Goal: Task Accomplishment & Management: Complete application form

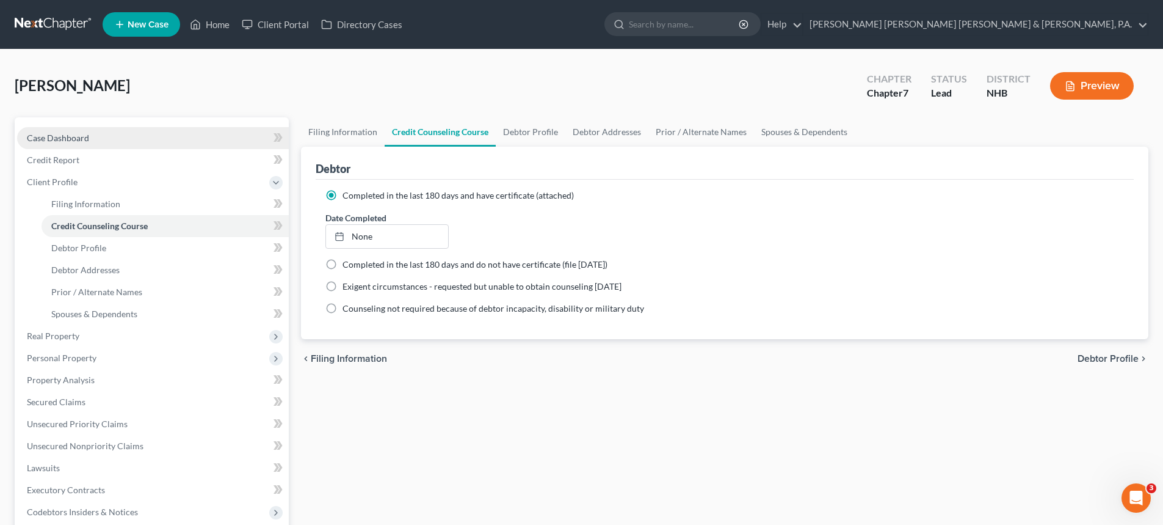
click at [45, 143] on link "Case Dashboard" at bounding box center [153, 138] width 272 height 22
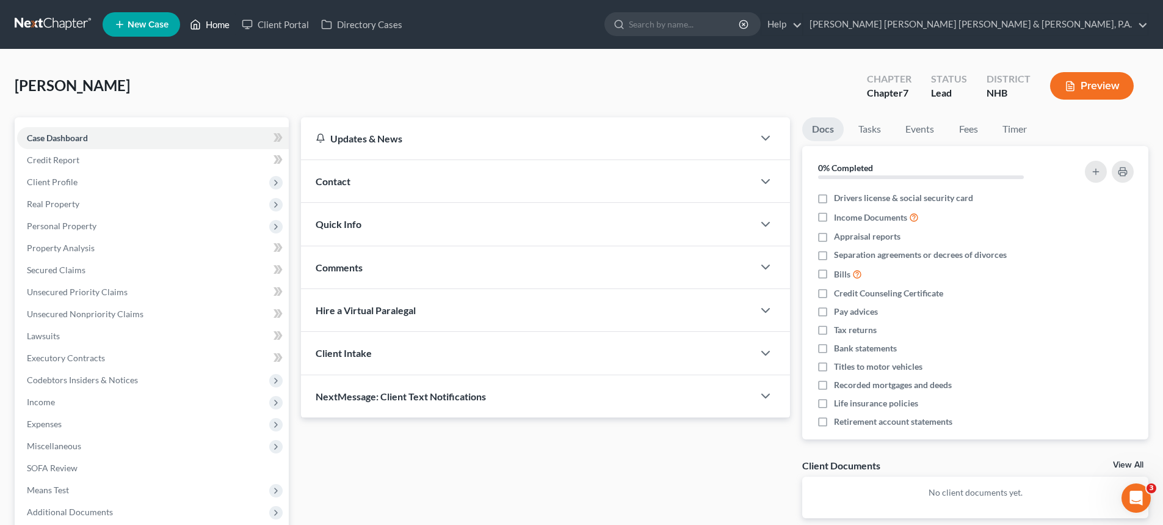
click at [229, 19] on link "Home" at bounding box center [210, 24] width 52 height 22
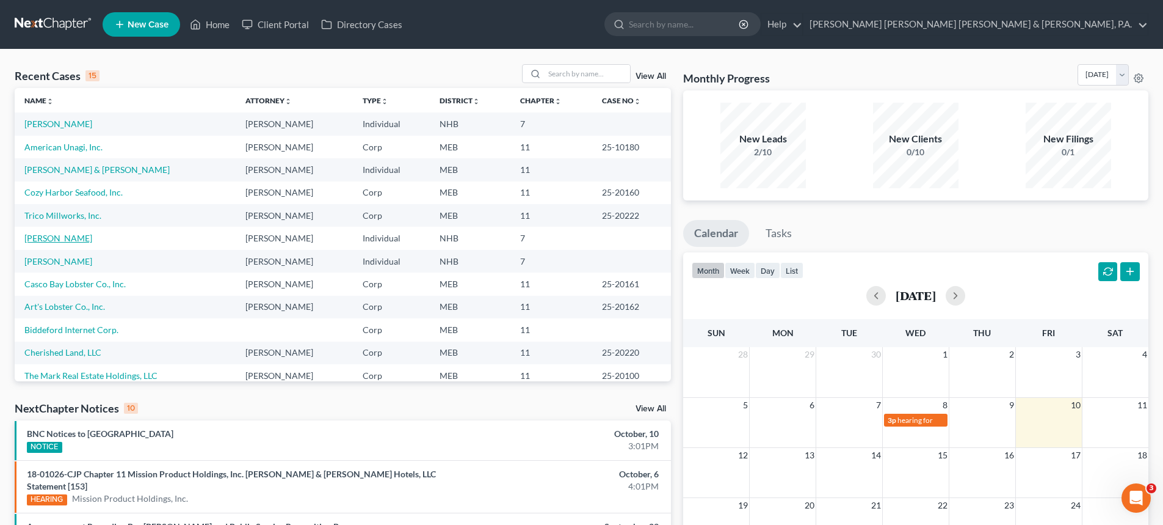
click at [61, 238] on link "[PERSON_NAME]" at bounding box center [58, 238] width 68 height 10
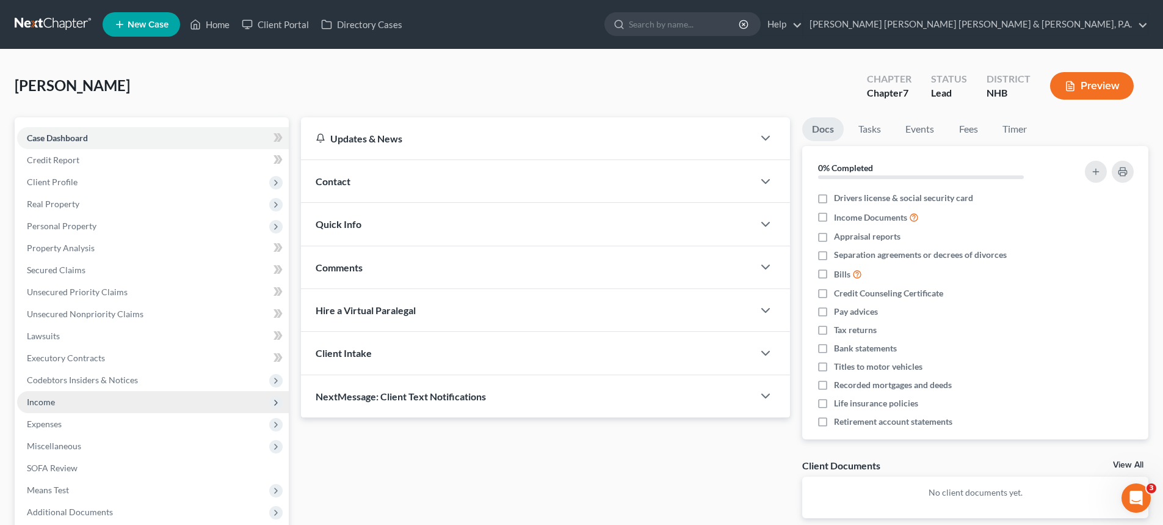
click at [73, 402] on span "Income" at bounding box center [153, 402] width 272 height 22
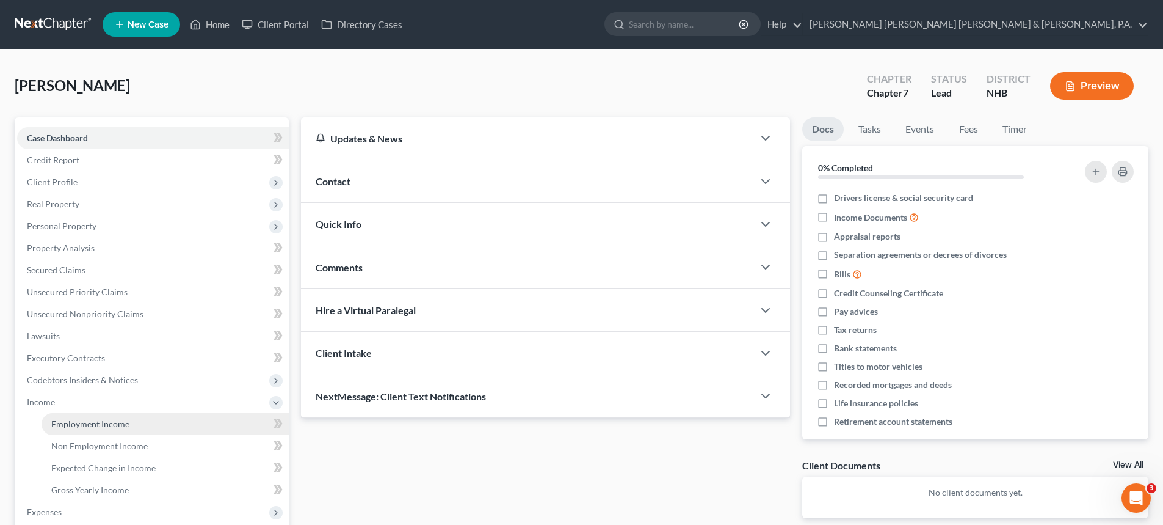
click at [141, 432] on link "Employment Income" at bounding box center [165, 424] width 247 height 22
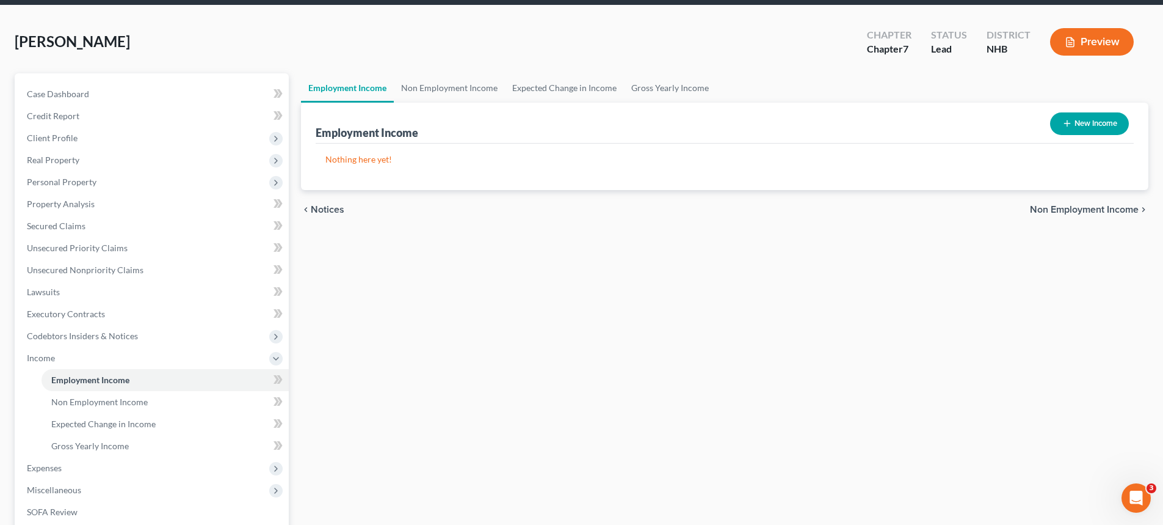
scroll to position [45, 0]
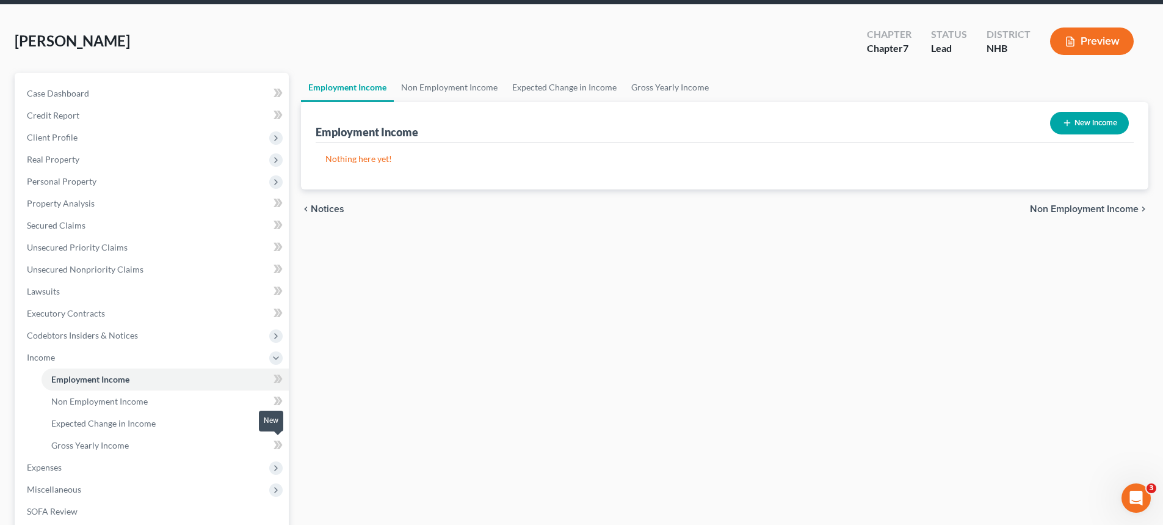
click at [267, 442] on span at bounding box center [277, 446] width 21 height 18
click at [126, 442] on span "Gross Yearly Income" at bounding box center [90, 445] width 78 height 10
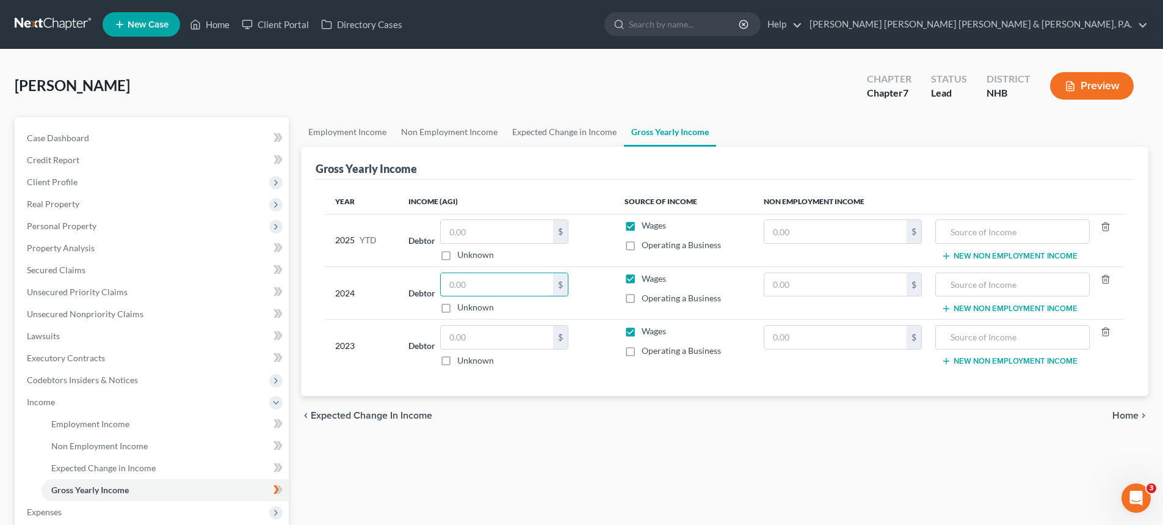
drag, startPoint x: 480, startPoint y: 286, endPoint x: 423, endPoint y: 291, distance: 57.0
click at [423, 291] on div "Debtor $ Unknown Balance Undetermined $ Unknown" at bounding box center [507, 293] width 196 height 42
type input "18,380"
click at [74, 181] on span "Client Profile" at bounding box center [52, 181] width 51 height 10
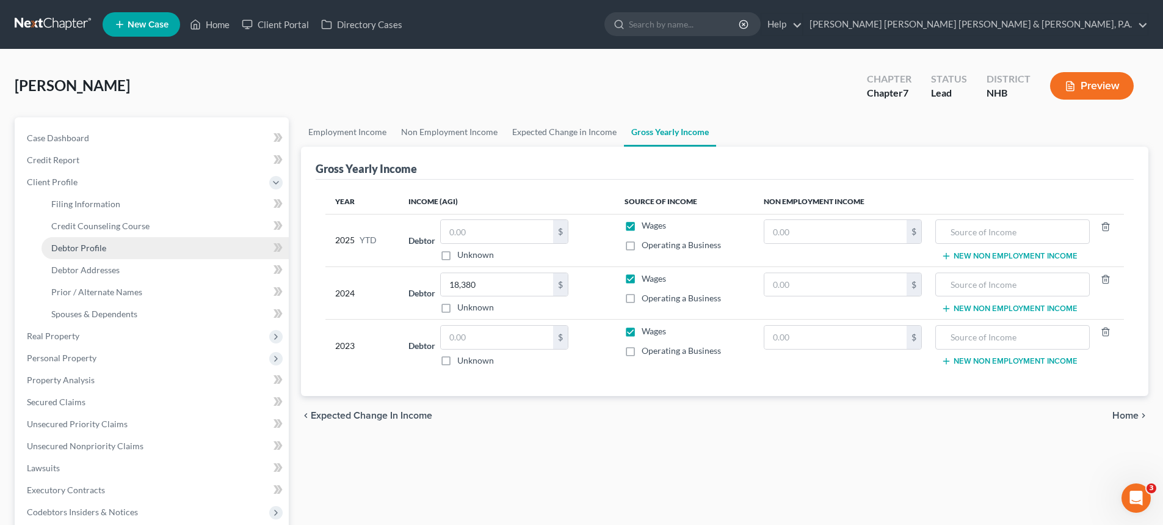
click at [78, 252] on span "Debtor Profile" at bounding box center [78, 247] width 55 height 10
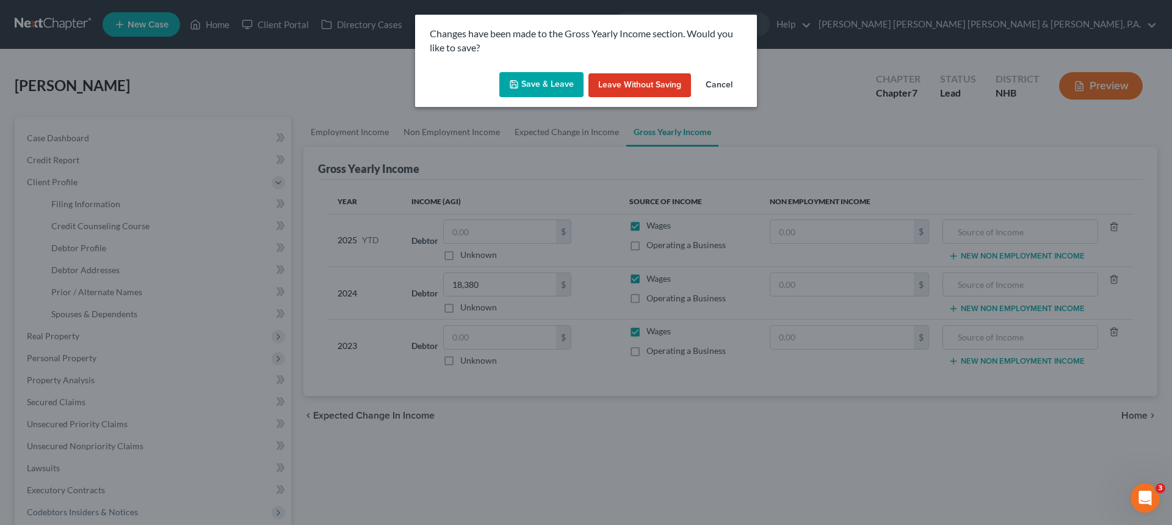
click at [544, 81] on button "Save & Leave" at bounding box center [542, 85] width 84 height 26
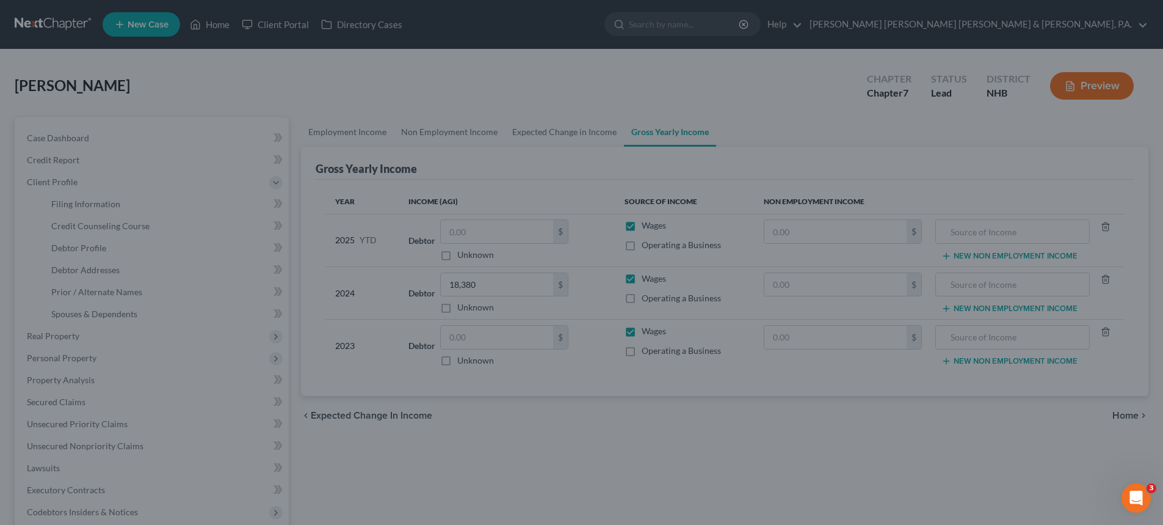
select select "0"
select select "1"
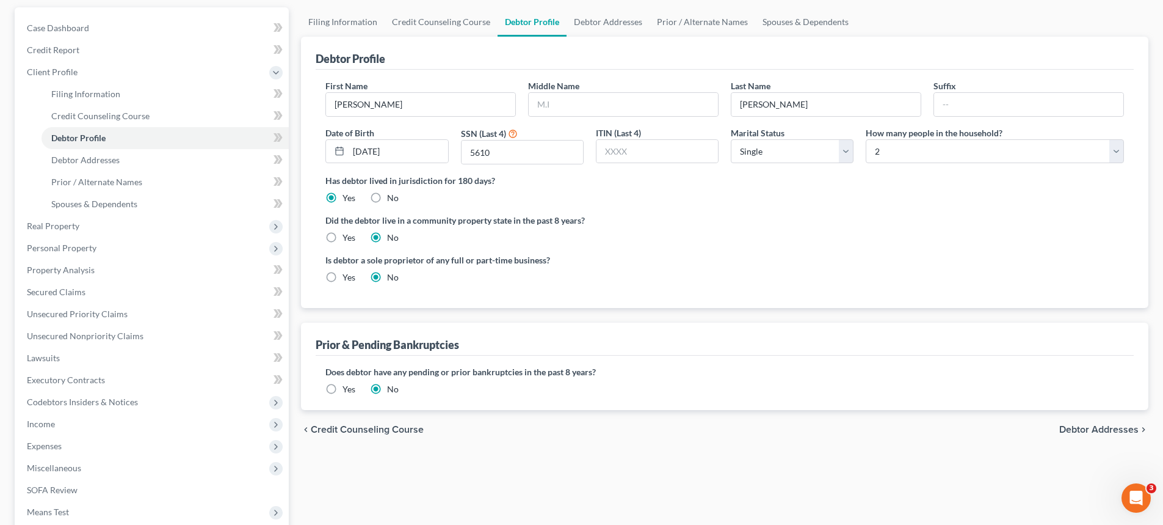
scroll to position [111, 0]
click at [153, 206] on link "Spouses & Dependents" at bounding box center [165, 203] width 247 height 22
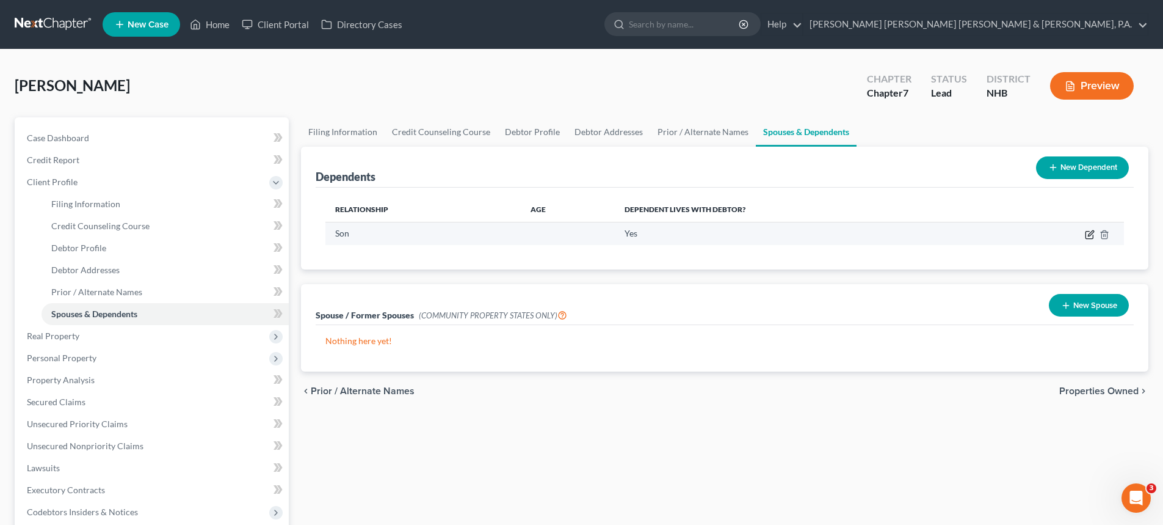
click at [1088, 237] on icon "button" at bounding box center [1090, 235] width 10 height 10
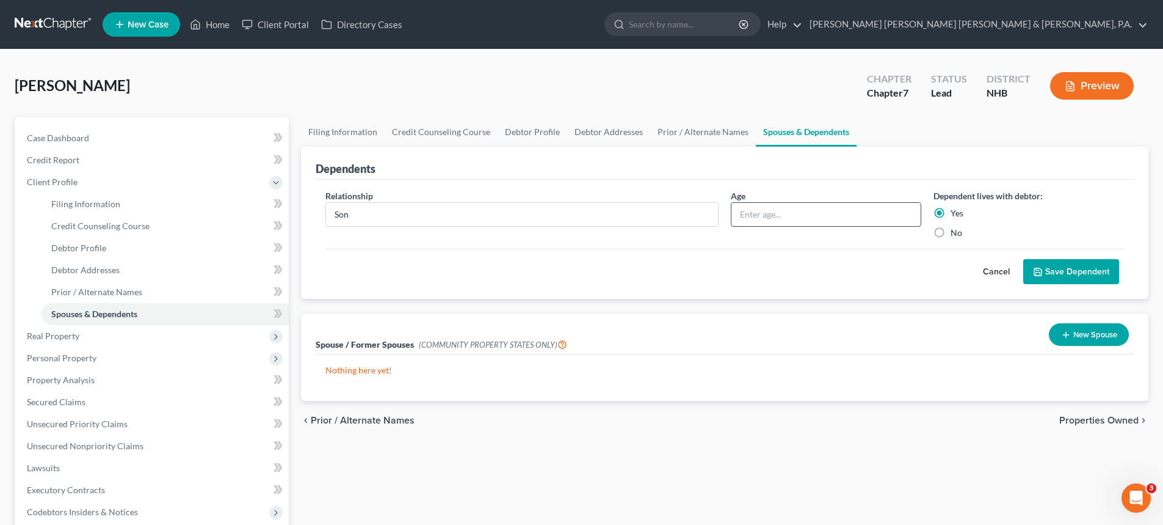
click at [758, 215] on input "text" at bounding box center [826, 214] width 189 height 23
click at [761, 209] on input "text" at bounding box center [826, 214] width 189 height 23
type input "9"
click at [1057, 273] on button "Save Dependent" at bounding box center [1071, 272] width 96 height 26
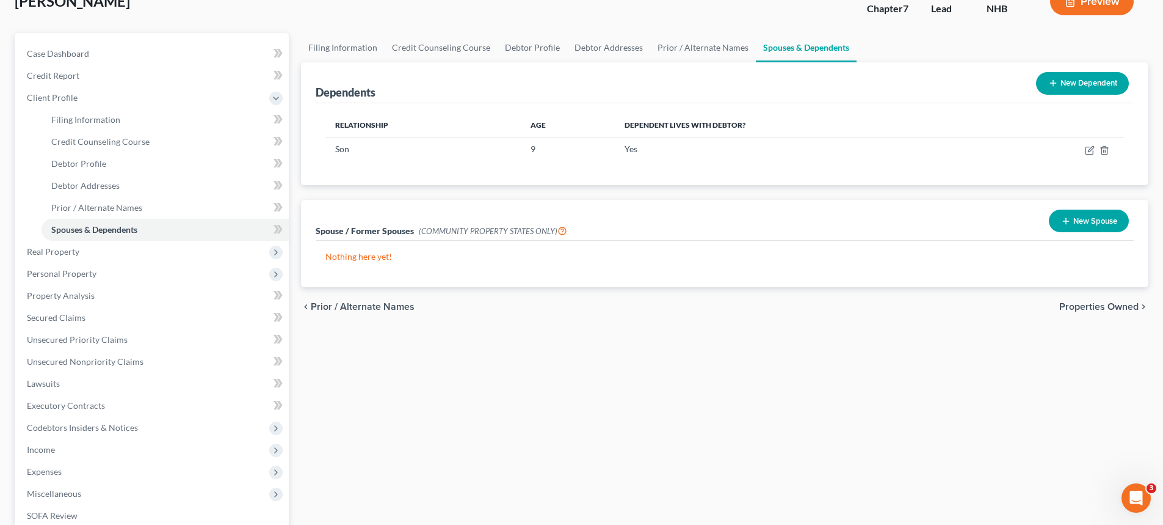
scroll to position [94, 0]
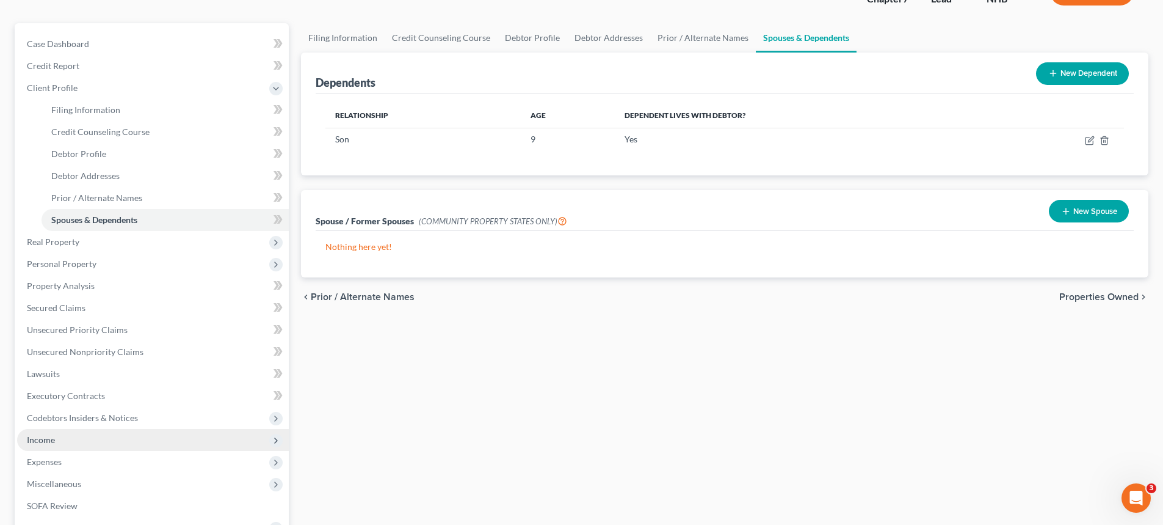
click at [85, 438] on span "Income" at bounding box center [153, 440] width 272 height 22
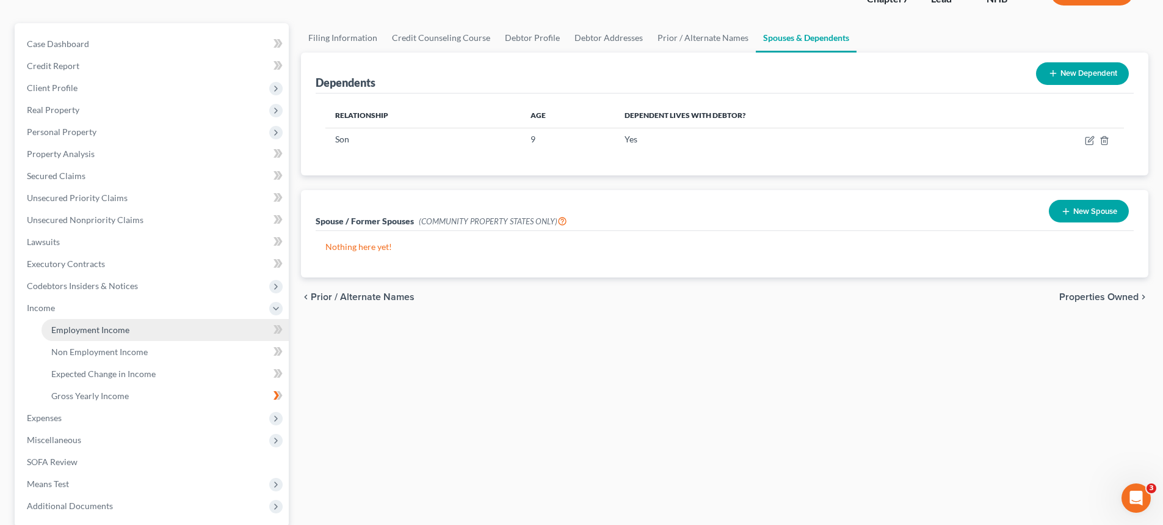
click at [98, 325] on span "Employment Income" at bounding box center [90, 329] width 78 height 10
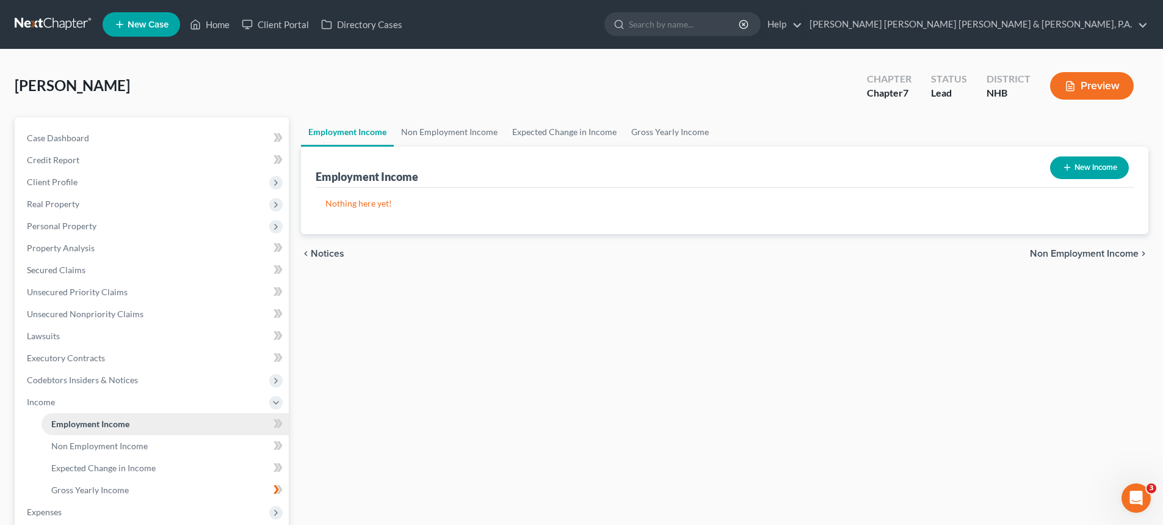
click at [173, 428] on link "Employment Income" at bounding box center [165, 424] width 247 height 22
click at [144, 488] on link "Gross Yearly Income" at bounding box center [165, 490] width 247 height 22
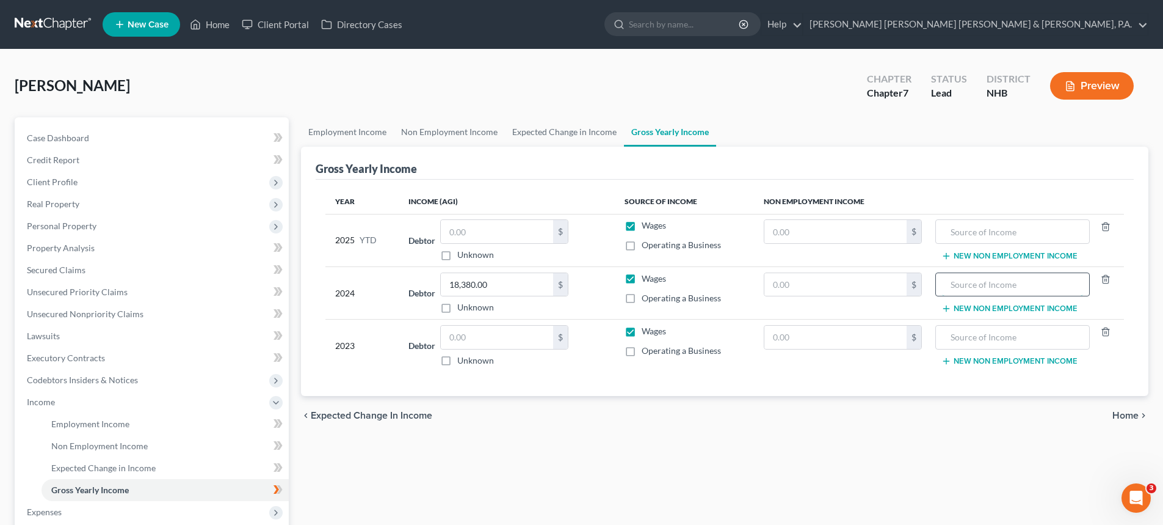
click at [976, 281] on input "text" at bounding box center [1012, 284] width 140 height 23
type input "Employment"
click at [770, 438] on div "Employment Income Non Employment Income Expected Change in Income Gross Yearly …" at bounding box center [725, 403] width 860 height 573
click at [327, 132] on link "Employment Income" at bounding box center [347, 131] width 93 height 29
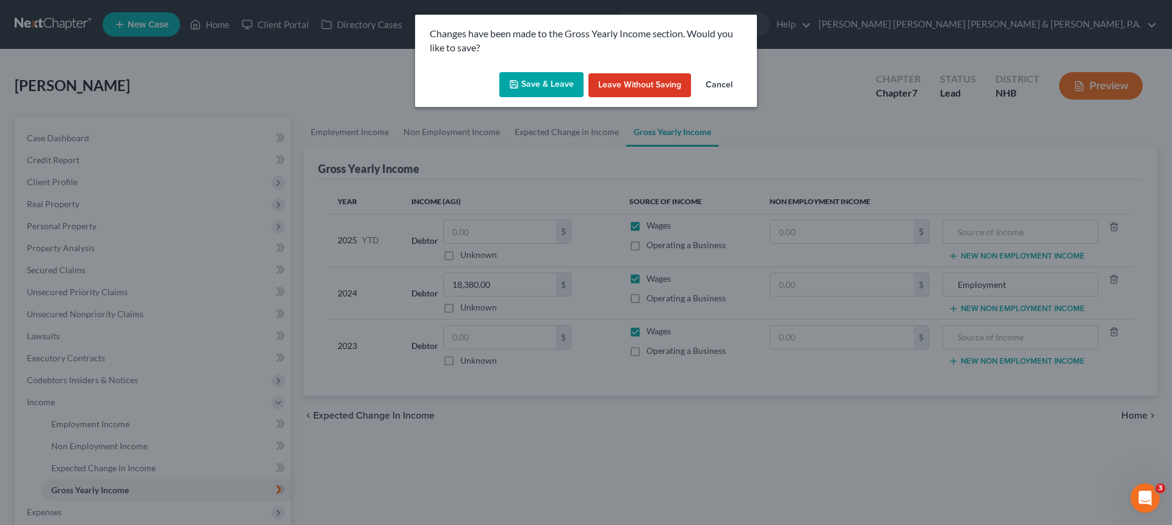
click at [539, 93] on button "Save & Leave" at bounding box center [542, 85] width 84 height 26
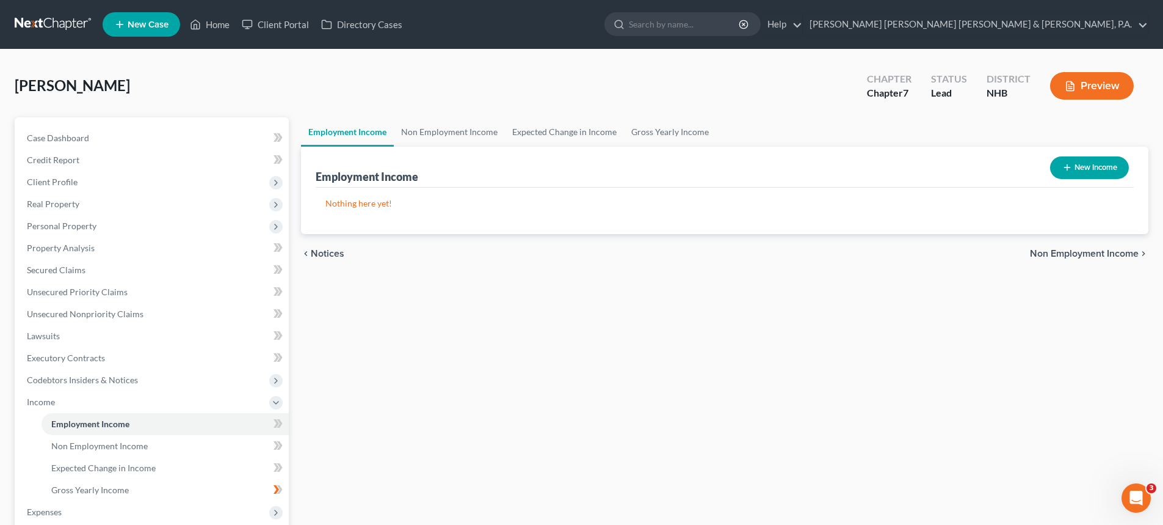
click at [1075, 164] on button "New Income" at bounding box center [1089, 167] width 79 height 23
select select "0"
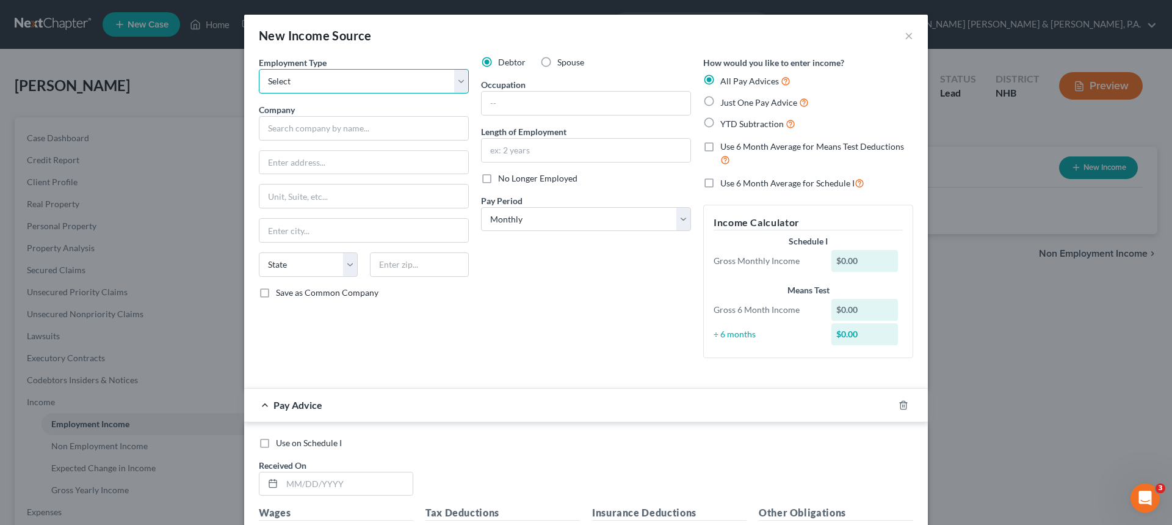
click at [456, 81] on select "Select Full or [DEMOGRAPHIC_DATA] Employment Self Employment" at bounding box center [364, 81] width 210 height 24
select select "0"
click at [259, 69] on select "Select Full or [DEMOGRAPHIC_DATA] Employment Self Employment" at bounding box center [364, 81] width 210 height 24
click at [293, 128] on input "text" at bounding box center [364, 128] width 210 height 24
click at [905, 35] on button "×" at bounding box center [909, 35] width 9 height 15
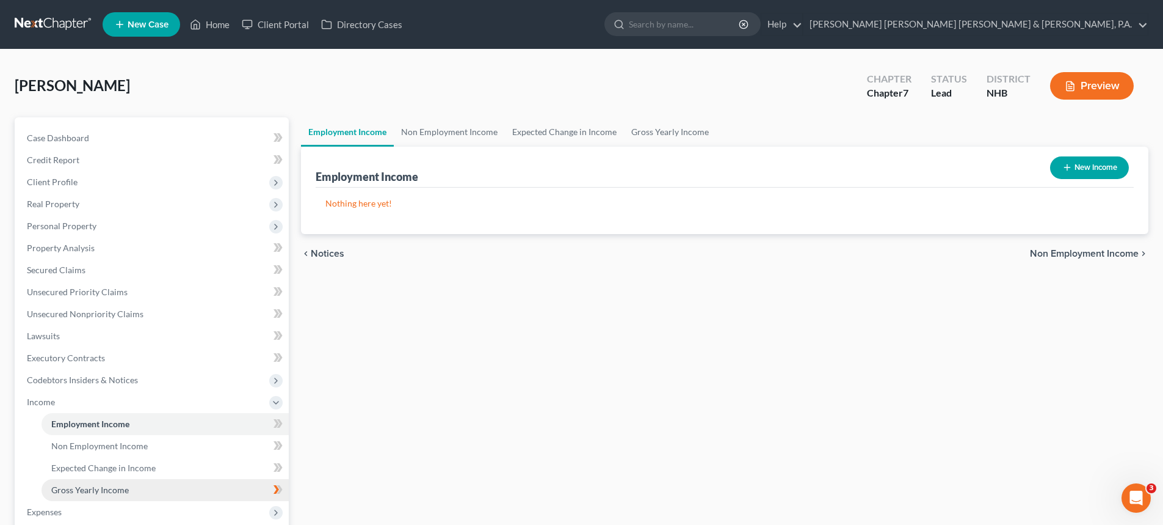
click at [116, 489] on span "Gross Yearly Income" at bounding box center [90, 489] width 78 height 10
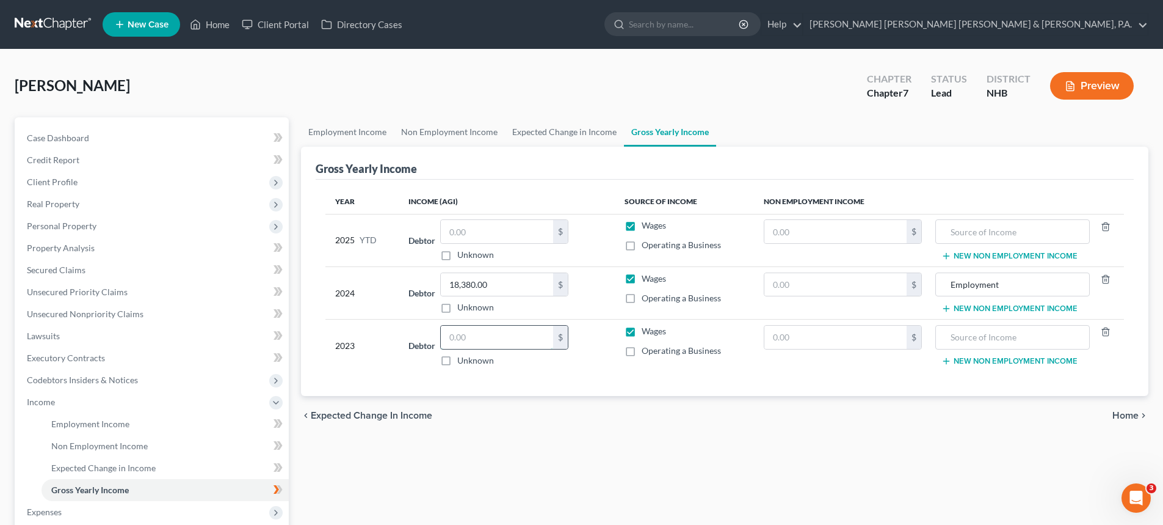
click at [469, 339] on input "text" at bounding box center [497, 336] width 112 height 23
type input "13,716"
drag, startPoint x: 1016, startPoint y: 283, endPoint x: 931, endPoint y: 277, distance: 85.1
click at [931, 277] on tr "2024 Debtor 18,380.00 $ Unknown Balance Undetermined 18,380.00 $ Unknown Wages …" at bounding box center [724, 292] width 799 height 53
click at [969, 341] on input "text" at bounding box center [1012, 336] width 140 height 23
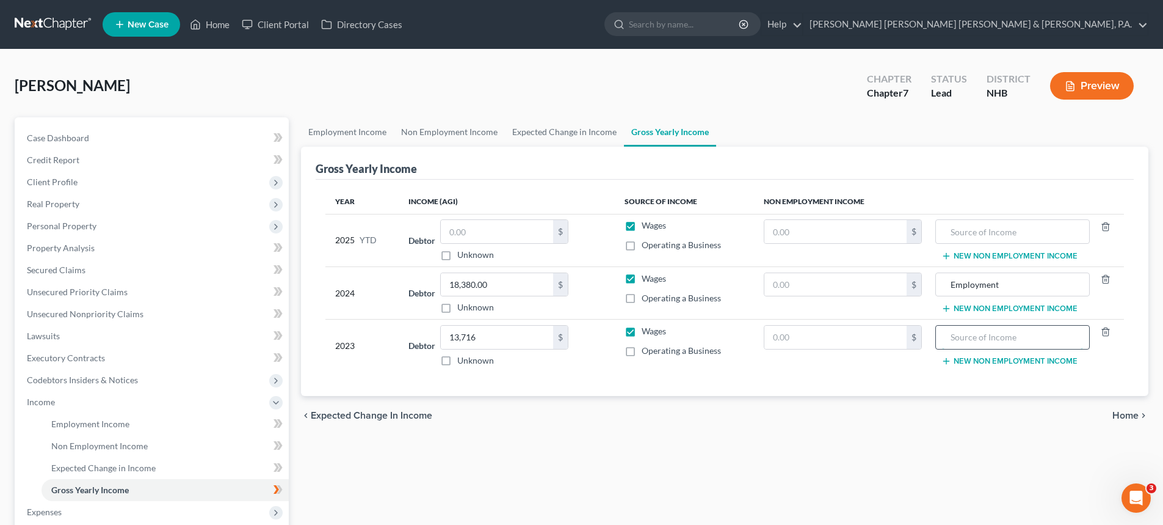
paste input "Employment"
type input "Employment"
click at [120, 420] on span "Employment Income" at bounding box center [90, 423] width 78 height 10
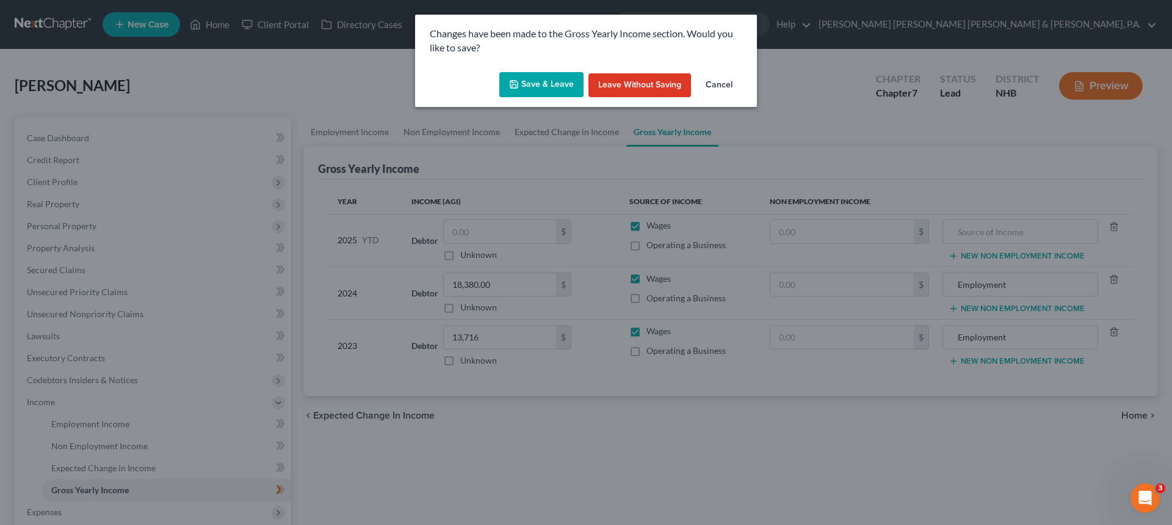
click at [532, 84] on button "Save & Leave" at bounding box center [542, 85] width 84 height 26
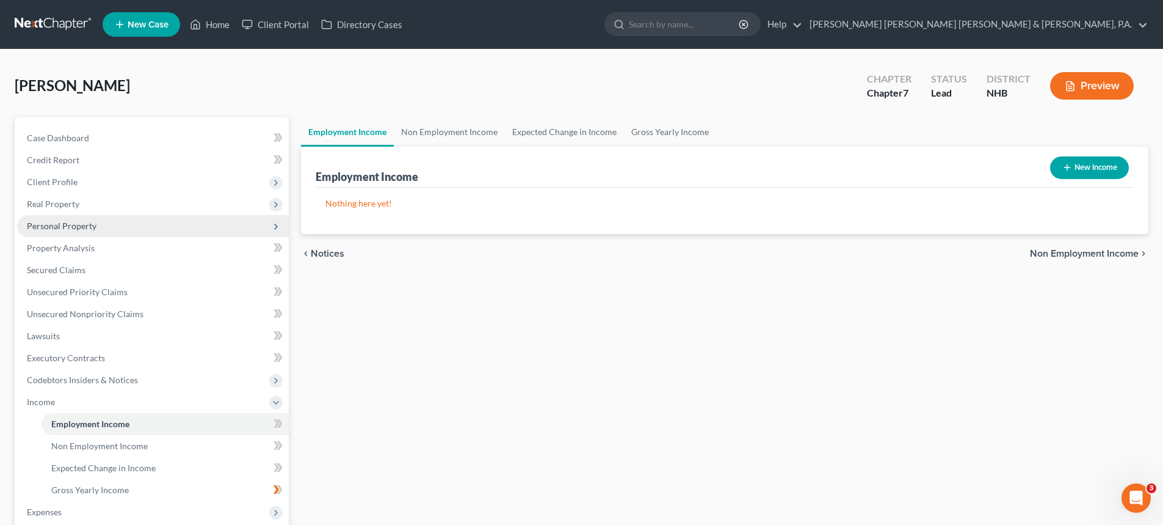
click at [112, 224] on span "Personal Property" at bounding box center [153, 226] width 272 height 22
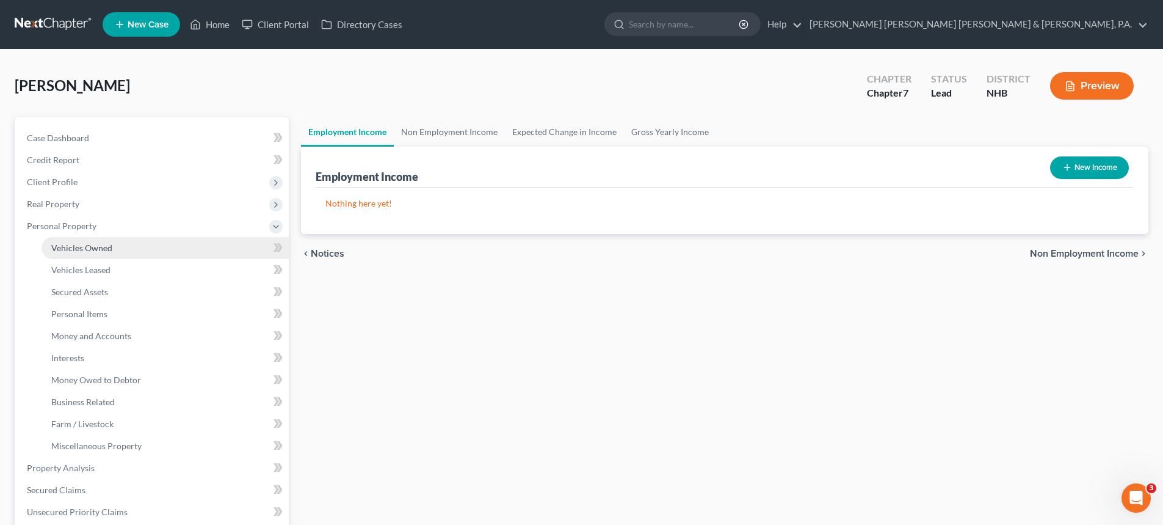
click at [107, 245] on span "Vehicles Owned" at bounding box center [81, 247] width 61 height 10
click at [1089, 165] on button "New Vehicle" at bounding box center [1089, 167] width 79 height 23
select select "0"
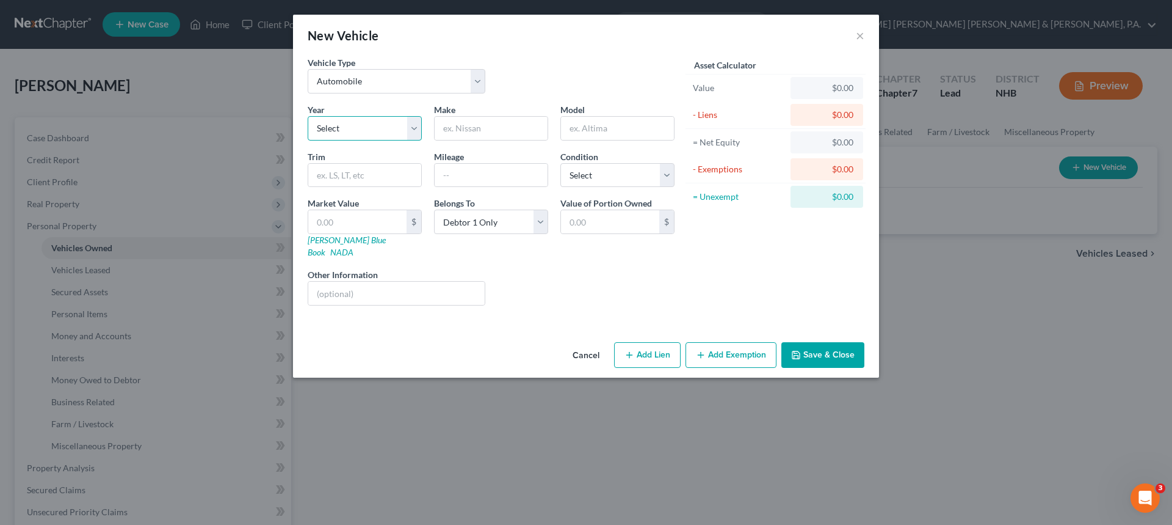
click at [413, 129] on select "Select 2026 2025 2024 2023 2022 2021 2020 2019 2018 2017 2016 2015 2014 2013 20…" at bounding box center [365, 128] width 114 height 24
select select "23"
click at [308, 116] on select "Select 2026 2025 2024 2023 2022 2021 2020 2019 2018 2017 2016 2015 2014 2013 20…" at bounding box center [365, 128] width 114 height 24
click at [464, 128] on input "text" at bounding box center [491, 128] width 113 height 23
type input "Honda"
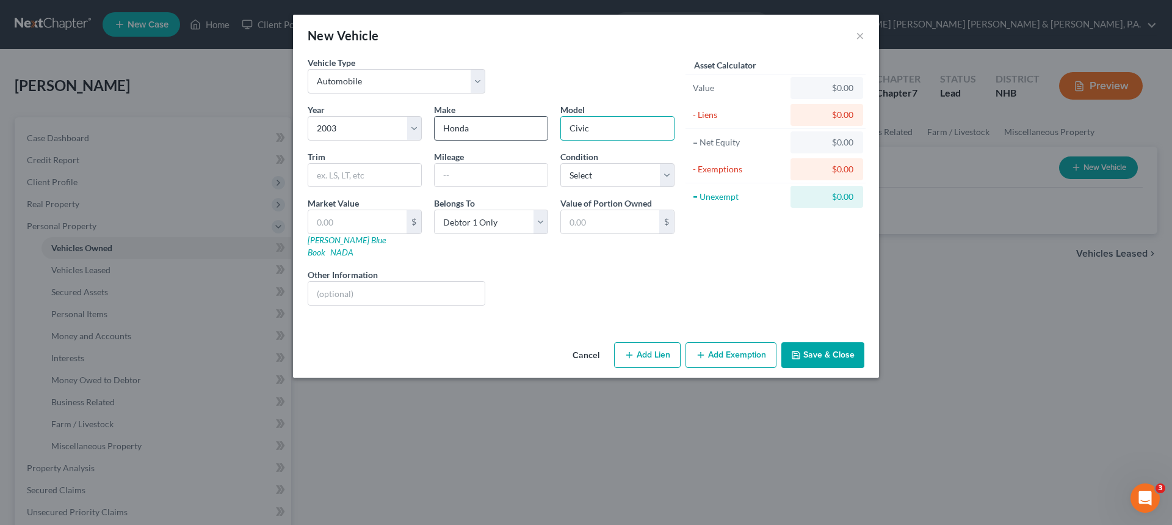
type input "Civic"
click at [674, 181] on select "Select Excellent Very Good Good Fair Poor" at bounding box center [618, 175] width 114 height 24
select select "3"
click at [561, 163] on select "Select Excellent Very Good Good Fair Poor" at bounding box center [618, 175] width 114 height 24
click at [373, 169] on input "text" at bounding box center [364, 175] width 113 height 23
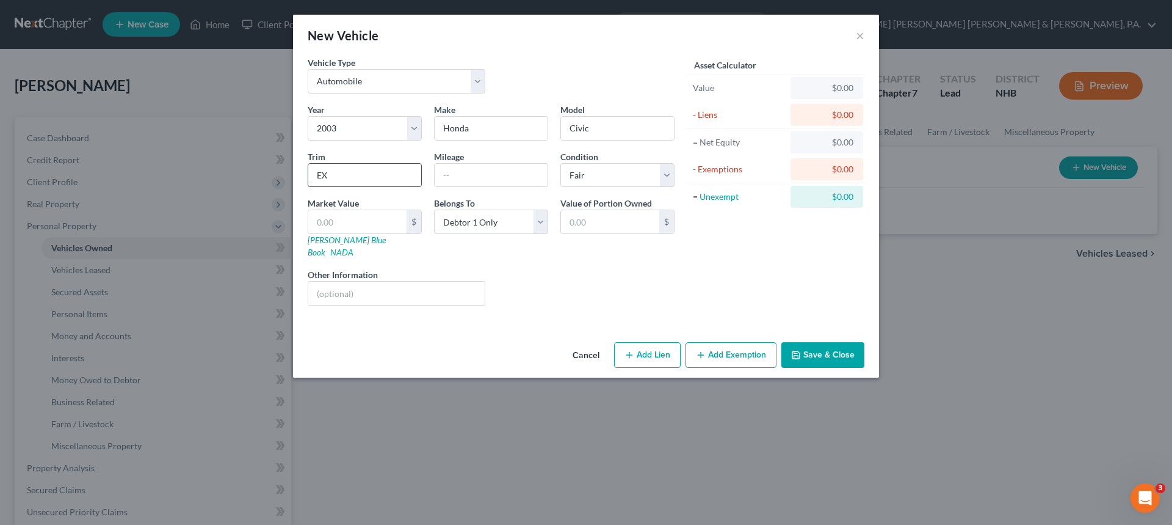
type input "EX"
click at [354, 215] on input "text" at bounding box center [357, 221] width 98 height 23
type input "2"
type input "2.00"
type input "20"
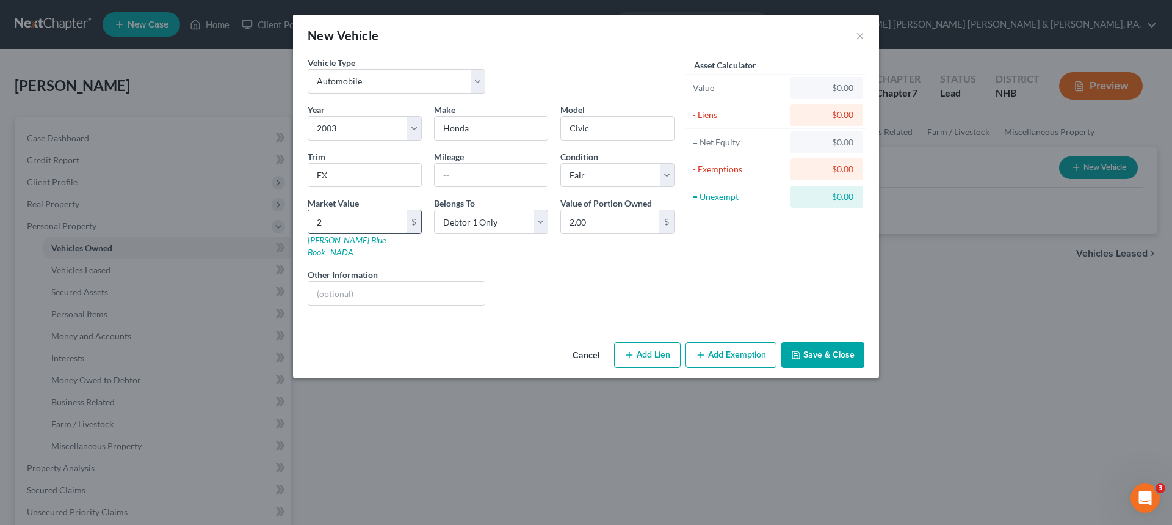
type input "20.00"
type input "200"
type input "200.00"
type input "2000"
type input "2,000.00"
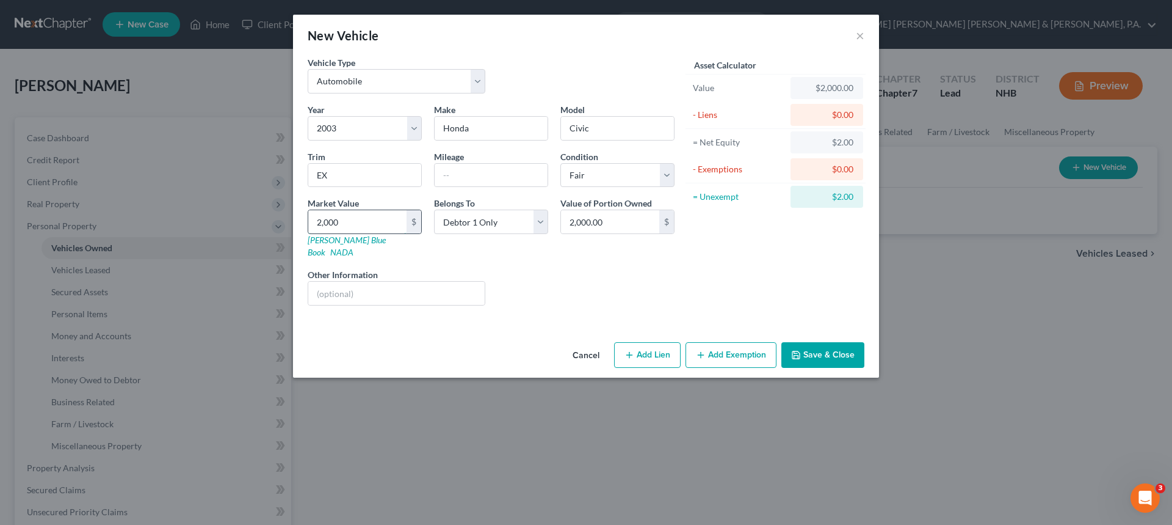
type input "2,000"
click at [845, 343] on button "Save & Close" at bounding box center [823, 355] width 83 height 26
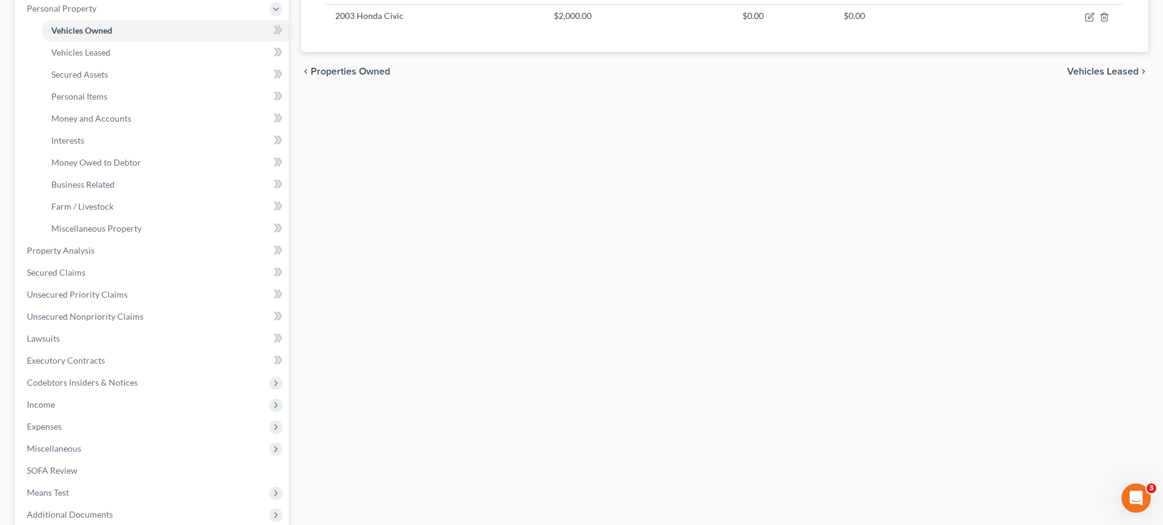
scroll to position [222, 0]
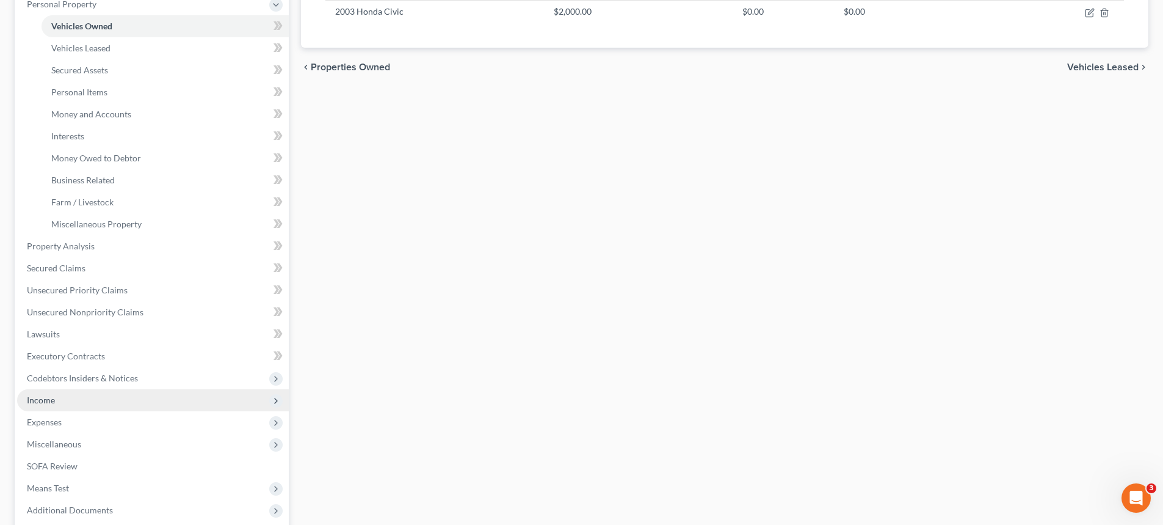
click at [74, 402] on span "Income" at bounding box center [153, 400] width 272 height 22
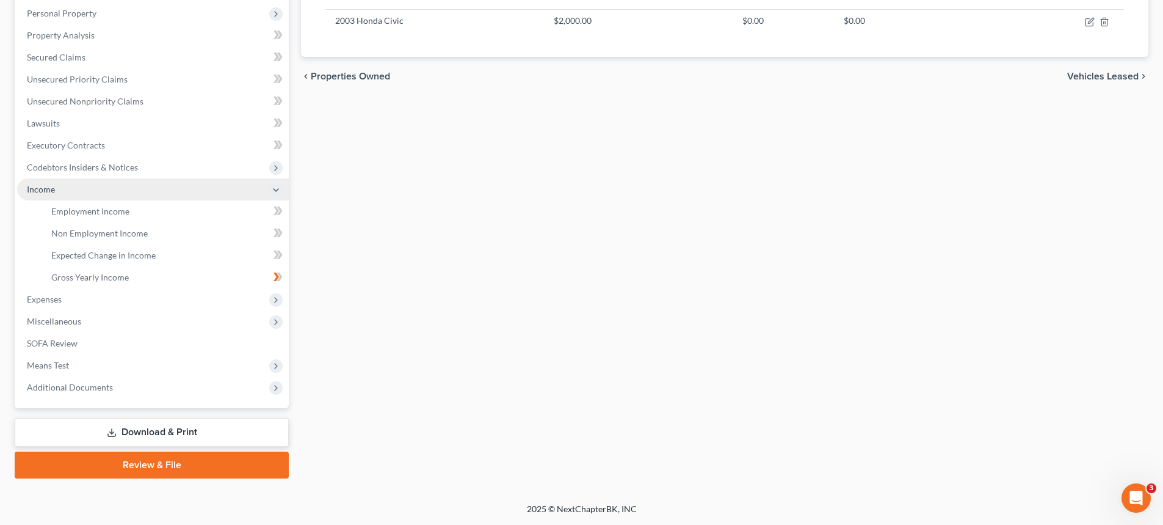
scroll to position [213, 0]
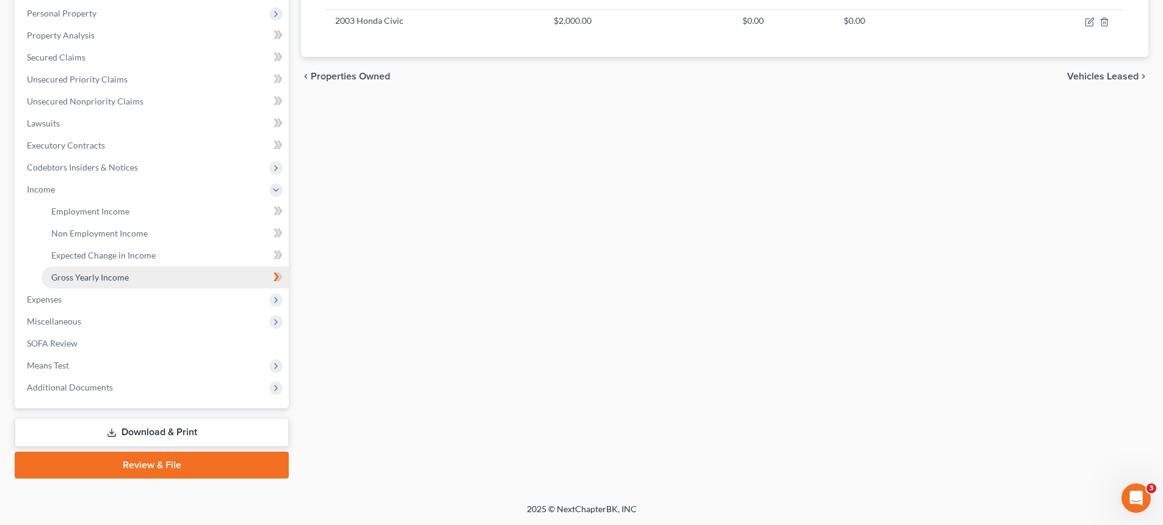
click at [131, 279] on link "Gross Yearly Income" at bounding box center [165, 277] width 247 height 22
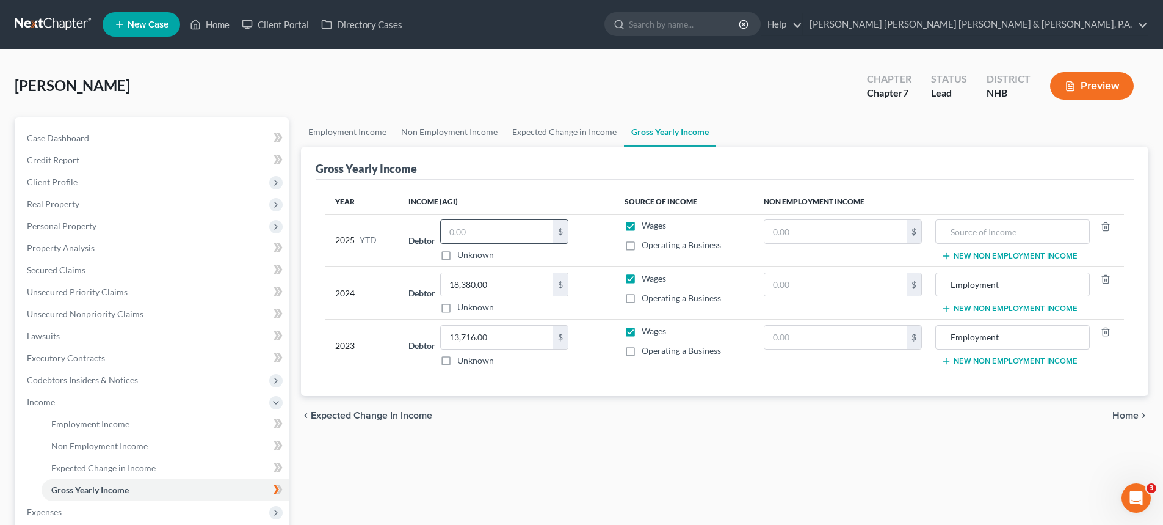
click at [471, 233] on input "text" at bounding box center [497, 231] width 112 height 23
type input "13,136.84"
drag, startPoint x: 1009, startPoint y: 286, endPoint x: 928, endPoint y: 285, distance: 81.2
click at [928, 285] on tr "2024 Debtor 18,380.00 $ Unknown Balance Undetermined 18,380.00 $ Unknown Wages …" at bounding box center [724, 292] width 799 height 53
click at [970, 231] on input "text" at bounding box center [1012, 231] width 140 height 23
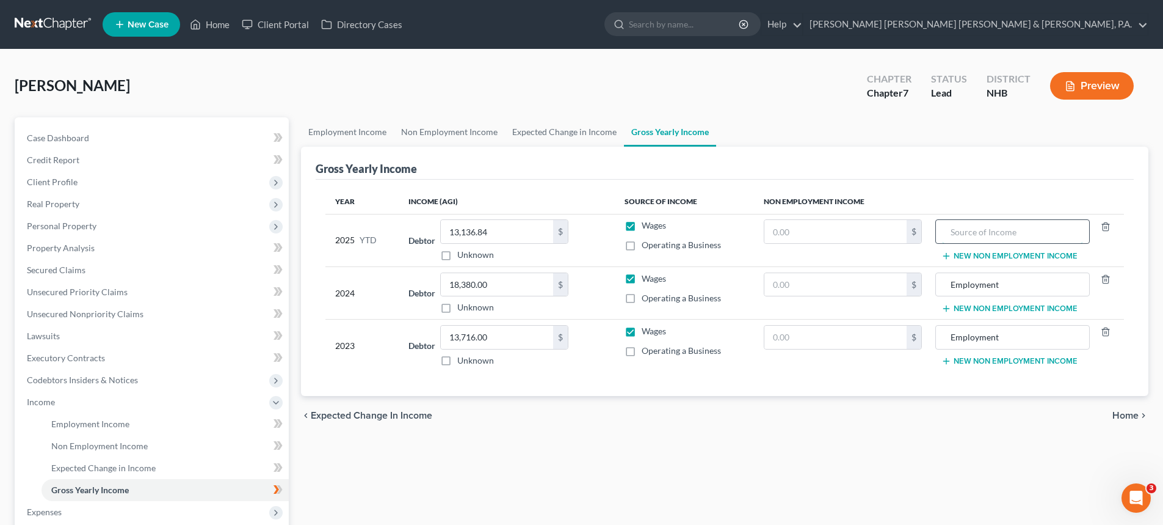
paste input "Employment"
type input "Employment"
click at [804, 478] on div "Employment Income Non Employment Income Expected Change in Income Gross Yearly …" at bounding box center [725, 403] width 860 height 573
click at [136, 418] on link "Employment Income" at bounding box center [165, 424] width 247 height 22
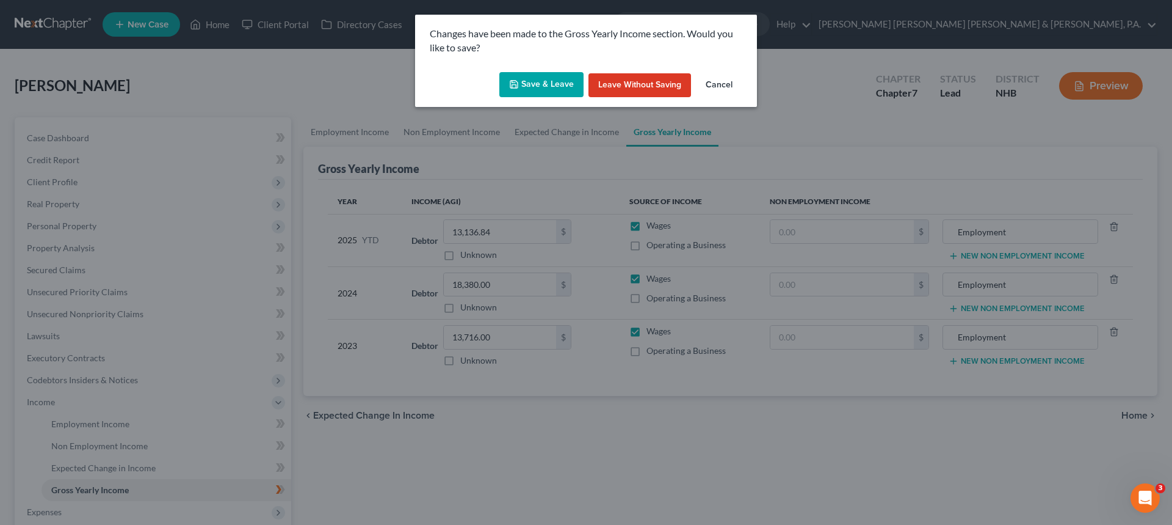
click at [542, 88] on button "Save & Leave" at bounding box center [542, 85] width 84 height 26
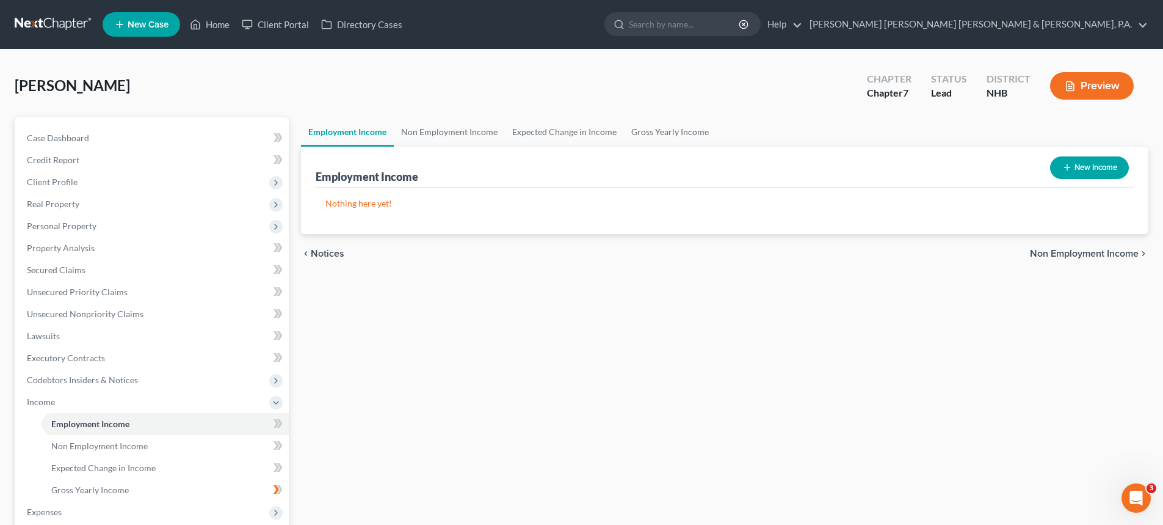
click at [1073, 167] on button "New Income" at bounding box center [1089, 167] width 79 height 23
select select "0"
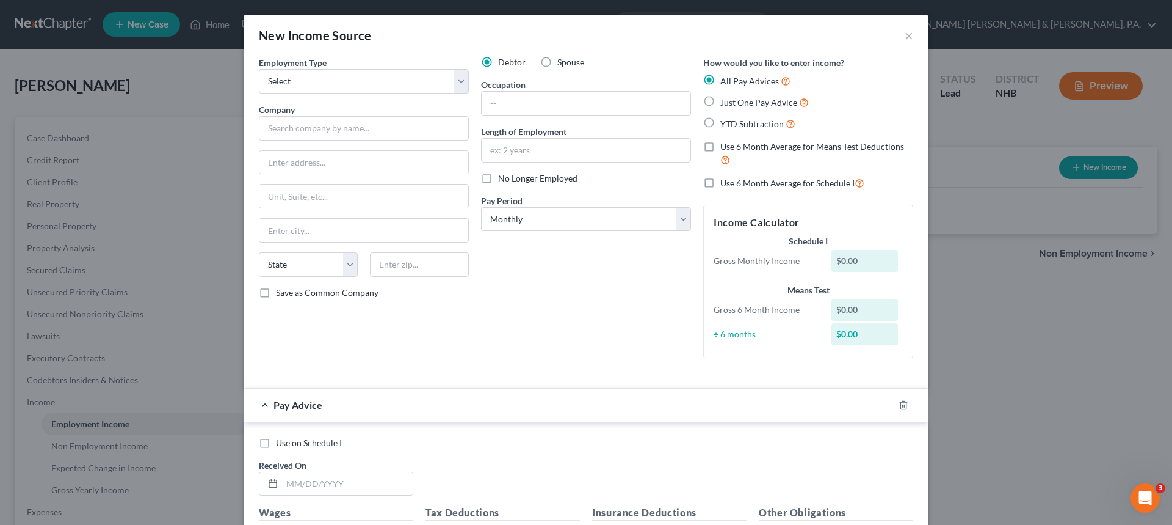
click at [721, 124] on label "YTD Subtraction" at bounding box center [758, 124] width 75 height 14
click at [725, 124] on input "YTD Subtraction" at bounding box center [729, 121] width 8 height 8
radio input "true"
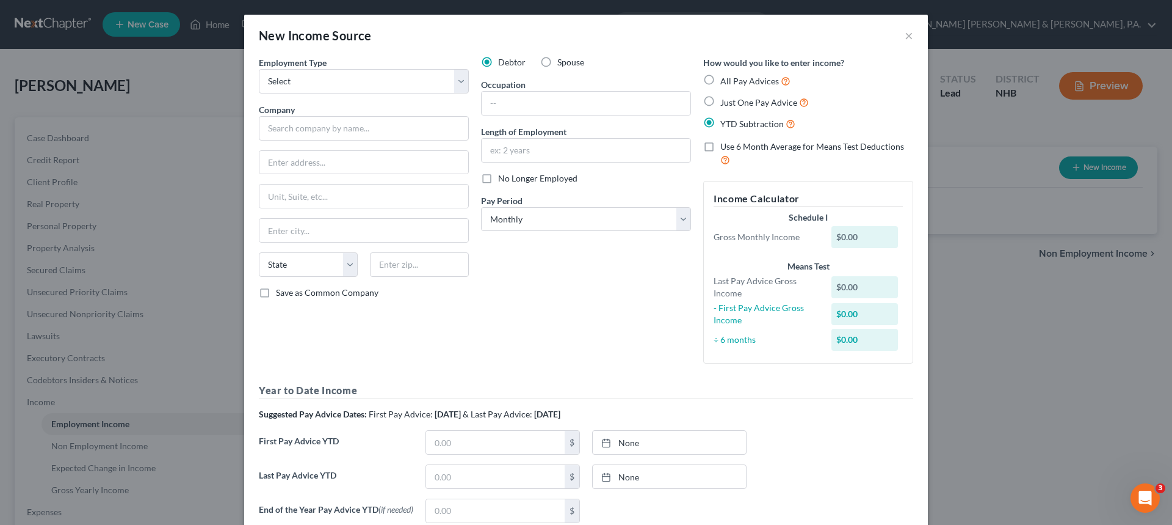
click at [721, 81] on label "All Pay Advices" at bounding box center [756, 81] width 70 height 14
click at [725, 81] on input "All Pay Advices" at bounding box center [729, 78] width 8 height 8
radio input "true"
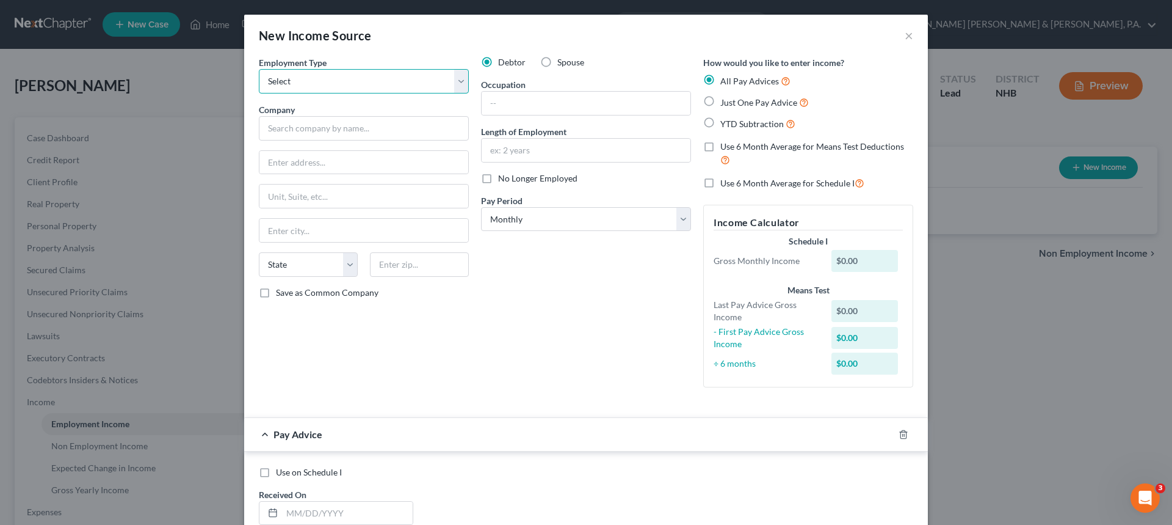
click at [455, 81] on select "Select Full or [DEMOGRAPHIC_DATA] Employment Self Employment" at bounding box center [364, 81] width 210 height 24
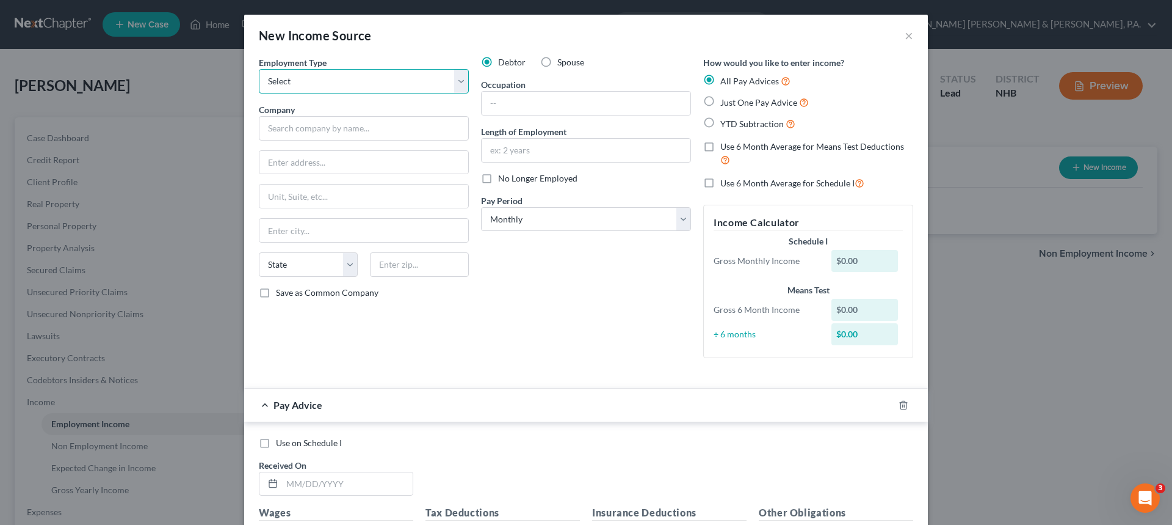
select select "0"
click at [259, 69] on select "Select Full or [DEMOGRAPHIC_DATA] Employment Self Employment" at bounding box center [364, 81] width 210 height 24
click at [506, 103] on input "text" at bounding box center [586, 103] width 209 height 23
click at [680, 224] on select "Select Monthly Twice Monthly Every Other Week Weekly" at bounding box center [586, 219] width 210 height 24
click at [481, 207] on select "Select Monthly Twice Monthly Every Other Week Weekly" at bounding box center [586, 219] width 210 height 24
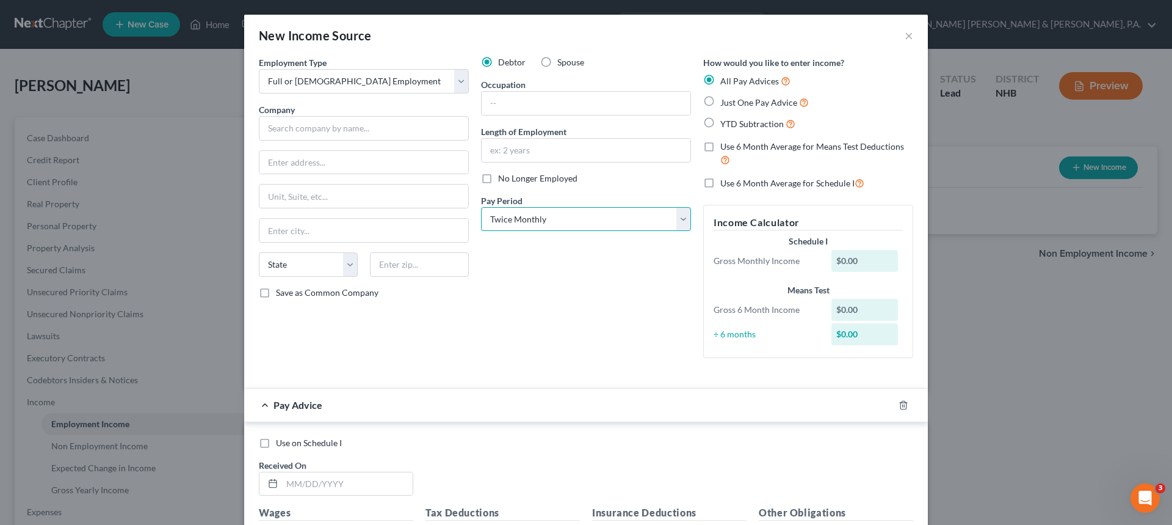
click at [678, 224] on select "Select Monthly Twice Monthly Every Other Week Weekly" at bounding box center [586, 219] width 210 height 24
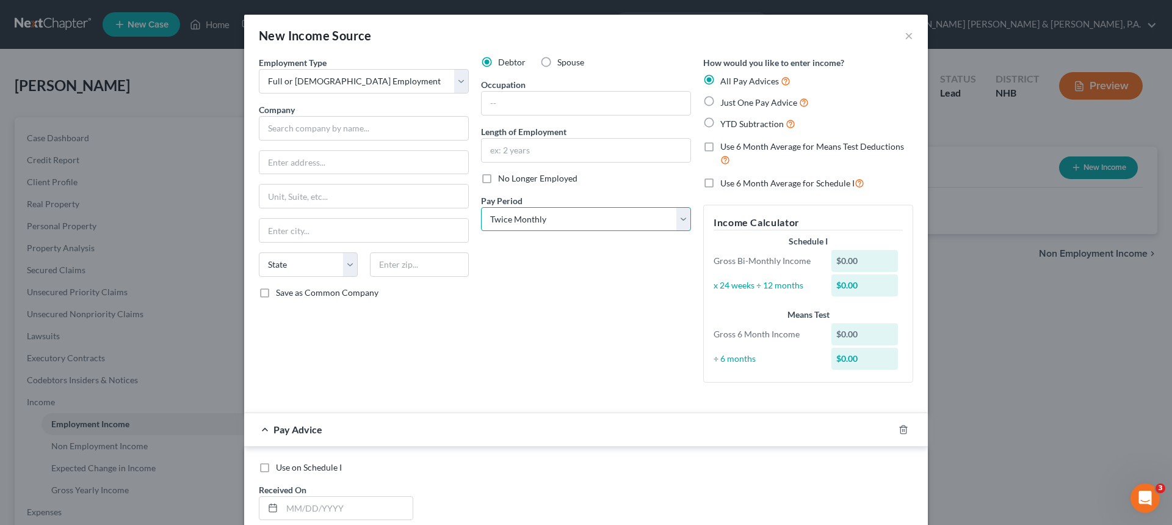
select select "2"
click at [481, 207] on select "Select Monthly Twice Monthly Every Other Week Weekly" at bounding box center [586, 219] width 210 height 24
click at [300, 123] on input "text" at bounding box center [364, 128] width 210 height 24
type input "Century Restaurants Inc."
click at [282, 160] on input "text" at bounding box center [364, 162] width 209 height 23
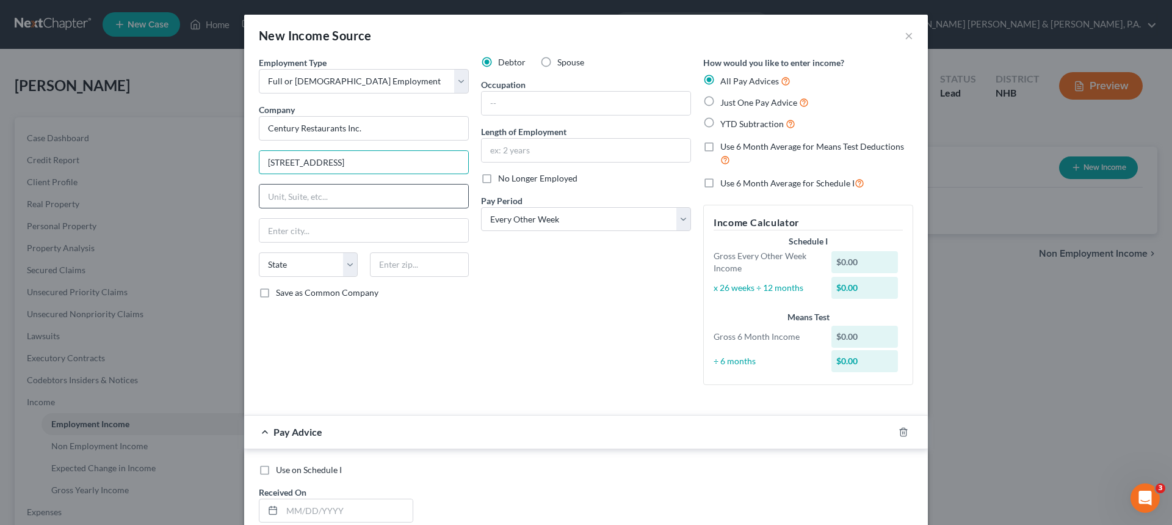
type input "[STREET_ADDRESS]"
click at [281, 191] on input "text" at bounding box center [364, 195] width 209 height 23
type input "Suite C147"
click at [282, 231] on input "text" at bounding box center [364, 230] width 209 height 23
type input "[GEOGRAPHIC_DATA]"
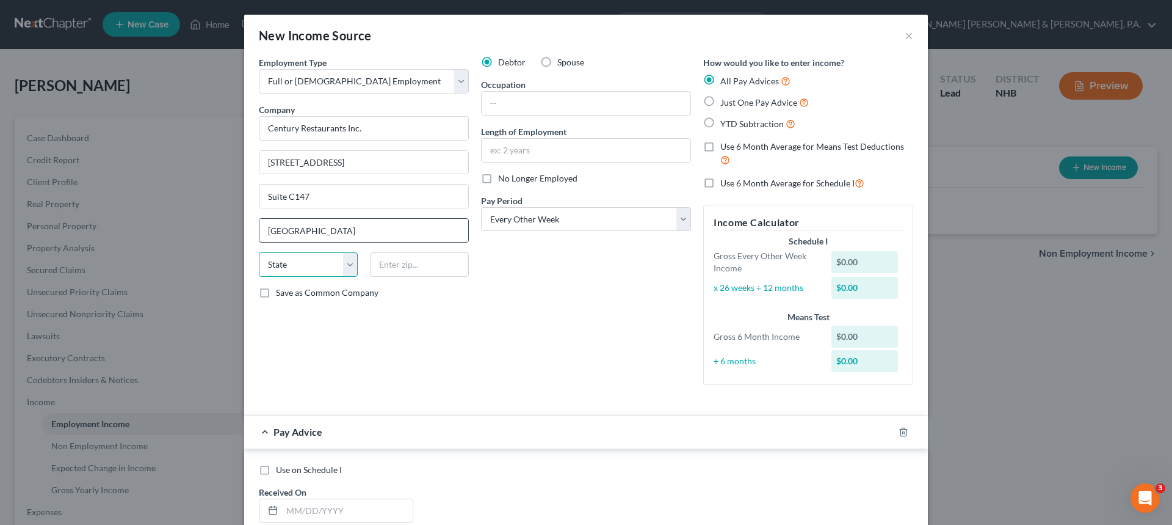
select select "28"
type input "29492"
select select "42"
click at [276, 292] on label "Save as Common Company" at bounding box center [327, 292] width 103 height 12
click at [281, 292] on input "Save as Common Company" at bounding box center [285, 290] width 8 height 8
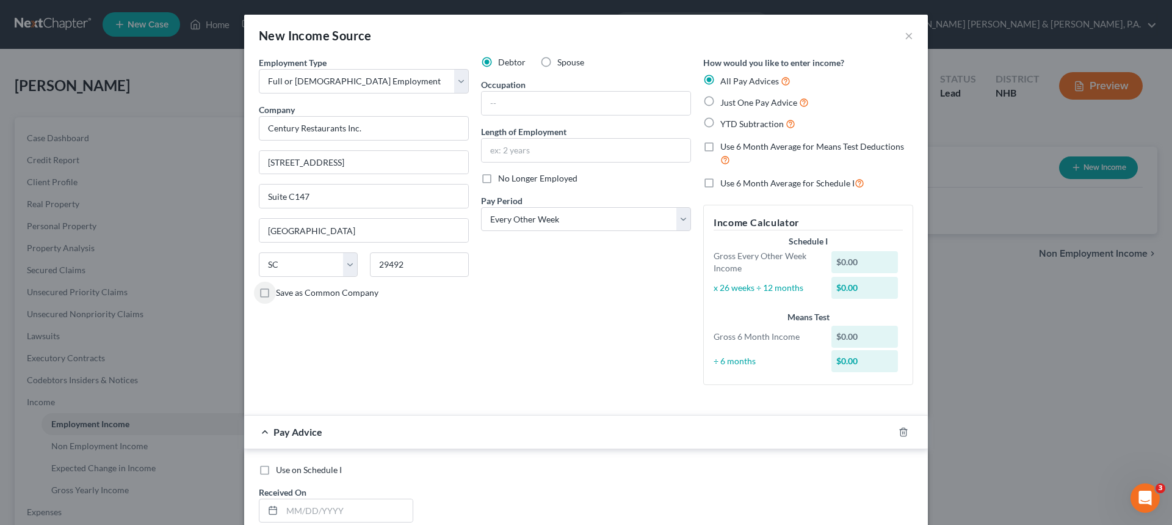
checkbox input "true"
click at [517, 150] on input "text" at bounding box center [586, 150] width 209 height 23
type input "ex. 2 years"
click at [554, 355] on div "Debtor Spouse Occupation Length of Employment ex. 2 years No Longer Employed Pa…" at bounding box center [586, 225] width 222 height 338
drag, startPoint x: 851, startPoint y: 260, endPoint x: 824, endPoint y: 260, distance: 27.5
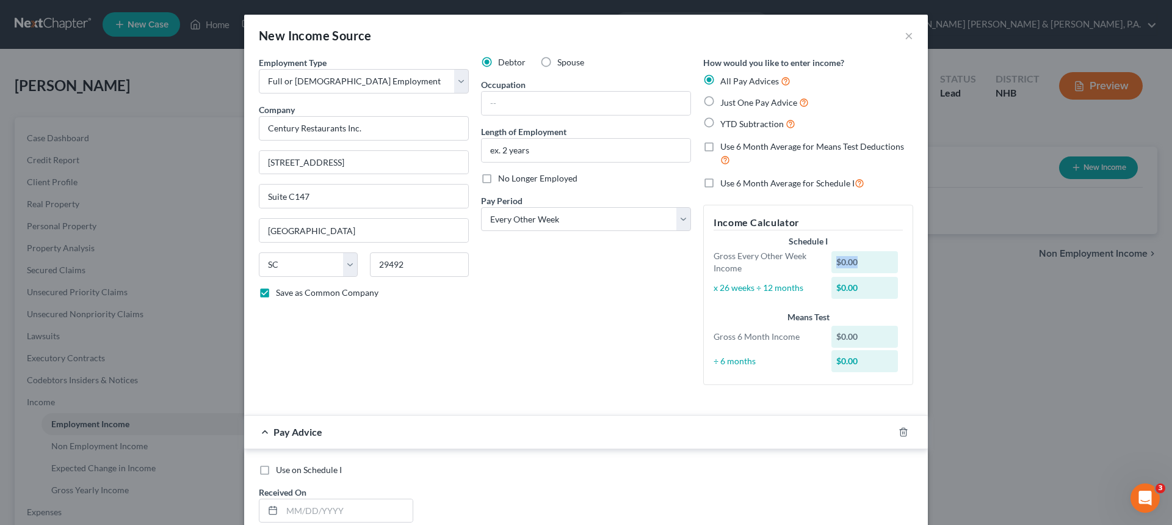
click at [826, 260] on div "$0.00" at bounding box center [868, 262] width 84 height 22
click at [898, 41] on div "New Income Source ×" at bounding box center [586, 36] width 684 height 42
click at [905, 38] on button "×" at bounding box center [909, 35] width 9 height 15
